Goal: Ask a question: Seek information or help from site administrators or community

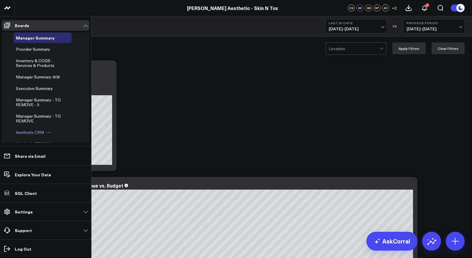
scroll to position [27, 0]
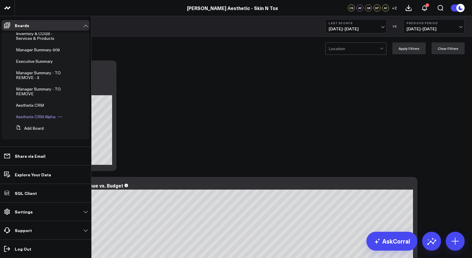
click at [40, 116] on span "Aesthetix CRM Alpha" at bounding box center [36, 117] width 40 height 6
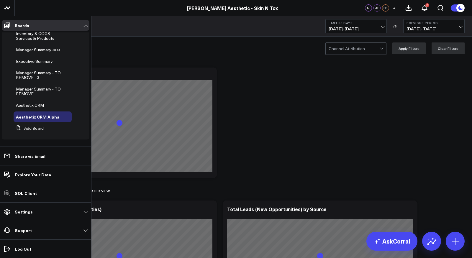
scroll to position [22, 0]
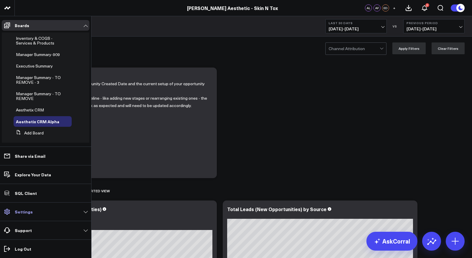
click at [26, 211] on p "Settings" at bounding box center [24, 212] width 18 height 5
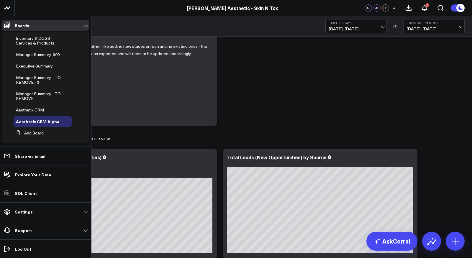
scroll to position [18, 0]
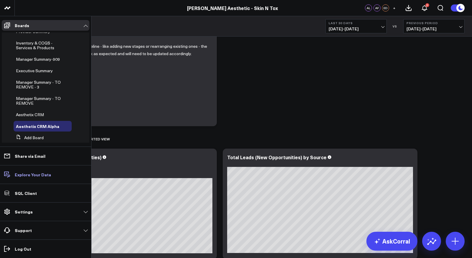
click at [29, 174] on p "Explore Your Data" at bounding box center [33, 174] width 36 height 5
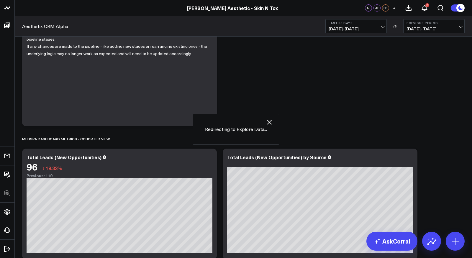
scroll to position [13, 0]
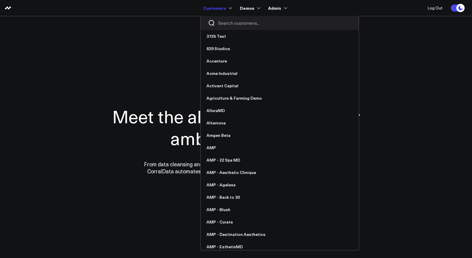
click at [230, 22] on input "Search customers input" at bounding box center [284, 23] width 133 height 6
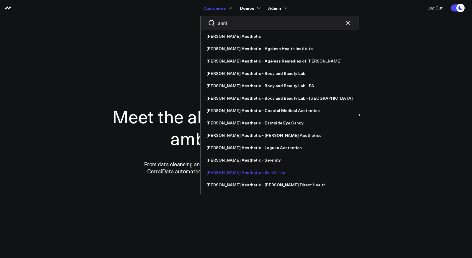
type input "anni"
click at [249, 173] on link "[PERSON_NAME] Aesthetic - Skin N Tox" at bounding box center [280, 172] width 158 height 12
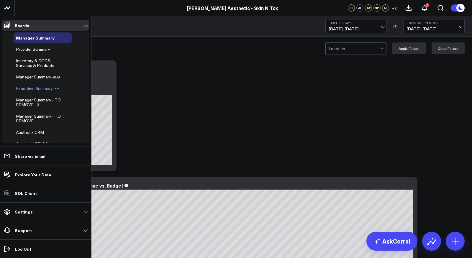
scroll to position [27, 0]
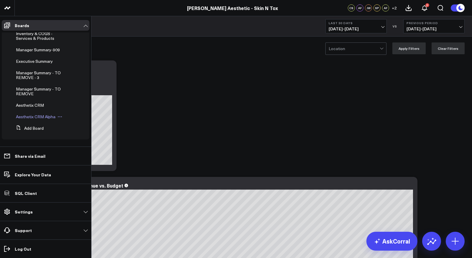
click at [38, 116] on span "Aesthetix CRM Alpha" at bounding box center [36, 117] width 40 height 6
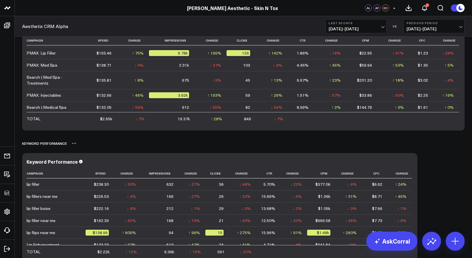
scroll to position [1456, 0]
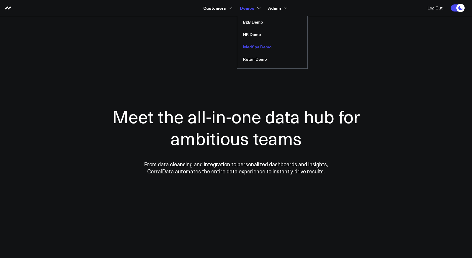
click at [254, 51] on link "MedSpa Demo" at bounding box center [272, 47] width 70 height 12
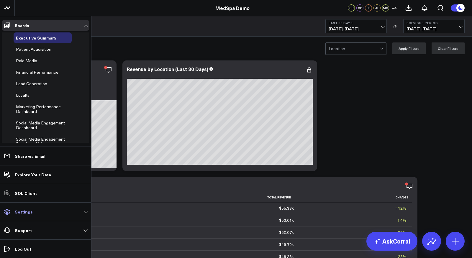
click at [7, 211] on icon at bounding box center [7, 211] width 7 height 7
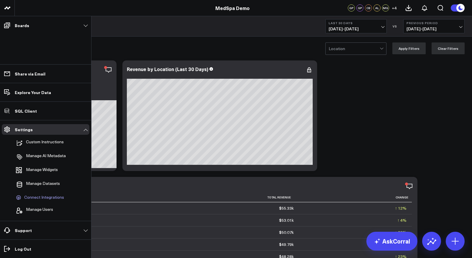
click at [50, 198] on span "Connect Integrations" at bounding box center [44, 197] width 40 height 5
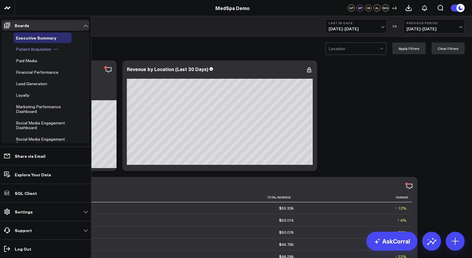
click at [28, 50] on span "Patient Acquisition" at bounding box center [33, 49] width 35 height 6
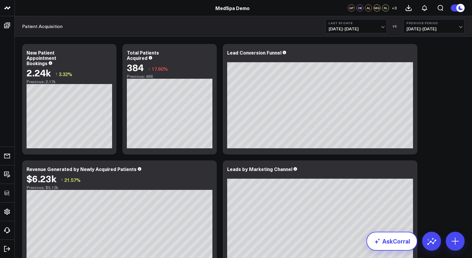
click at [395, 245] on link "AskCorral" at bounding box center [392, 241] width 51 height 19
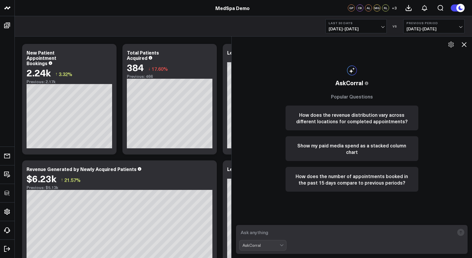
click at [372, 231] on textarea at bounding box center [346, 232] width 215 height 11
type textarea "what are my top performing services?"
click at [327, 234] on textarea "what are my top performing services?" at bounding box center [346, 232] width 215 height 11
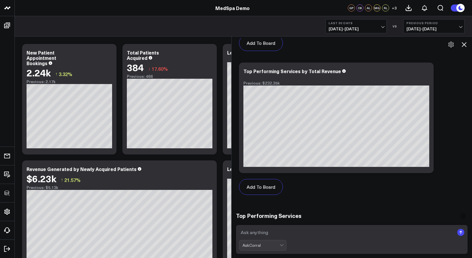
scroll to position [471, 0]
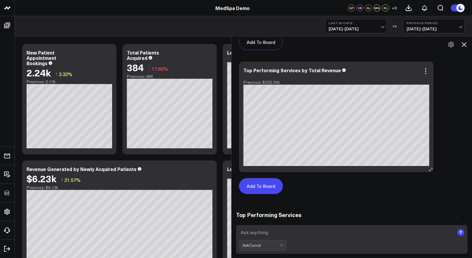
click at [268, 187] on button "Add To Board" at bounding box center [261, 186] width 44 height 16
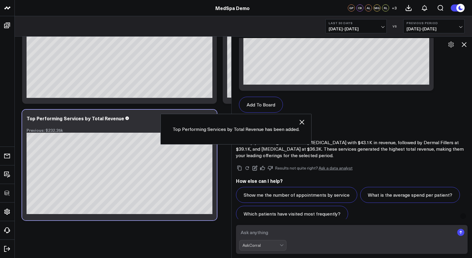
scroll to position [552, 0]
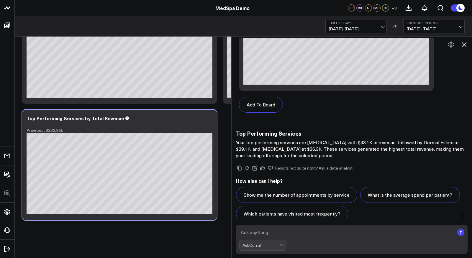
click at [292, 234] on textarea at bounding box center [346, 232] width 215 height 11
click at [466, 43] on icon at bounding box center [464, 44] width 7 height 7
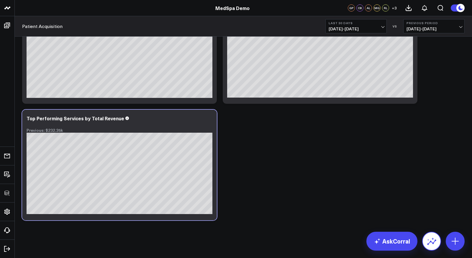
click at [431, 237] on icon at bounding box center [431, 241] width 9 height 9
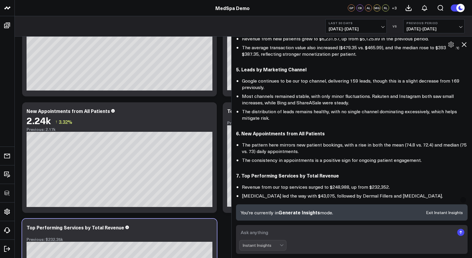
scroll to position [211, 0]
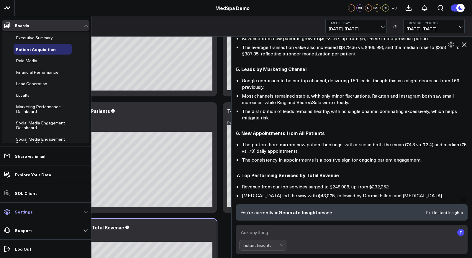
click at [34, 214] on link "Settings" at bounding box center [46, 212] width 88 height 11
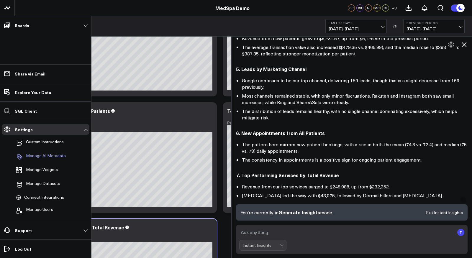
click at [40, 155] on p "Manage AI Metadata" at bounding box center [46, 157] width 40 height 7
